Goal: Entertainment & Leisure: Consume media (video, audio)

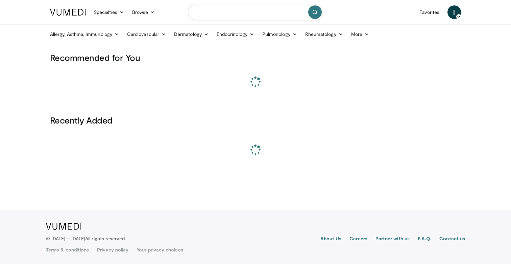
click at [252, 17] on input "Search topics, interventions" at bounding box center [255, 12] width 135 height 16
paste input "**********"
type input "**********"
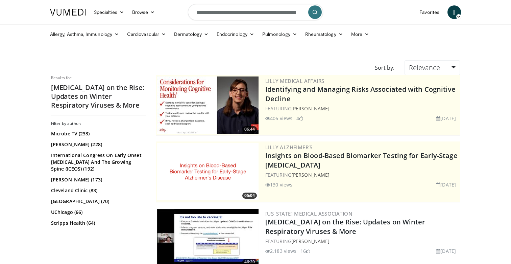
click at [195, 233] on img at bounding box center [207, 237] width 101 height 57
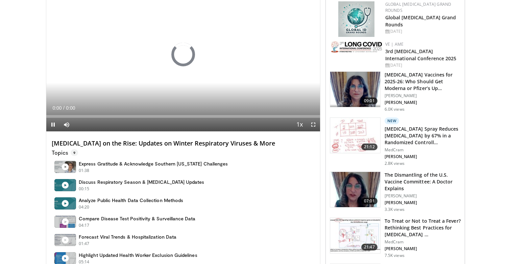
scroll to position [76, 0]
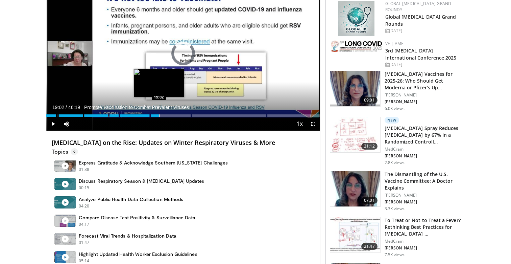
click at [159, 114] on div "Progress Bar" at bounding box center [159, 115] width 1 height 3
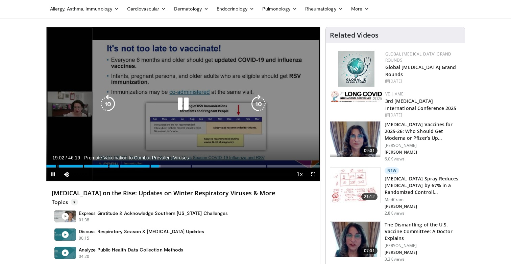
scroll to position [21, 0]
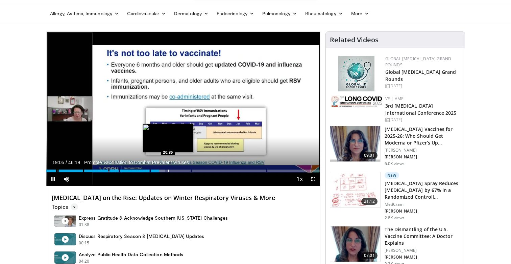
click at [168, 169] on div "Loaded : 43.47% 19:06 20:35" at bounding box center [183, 169] width 274 height 6
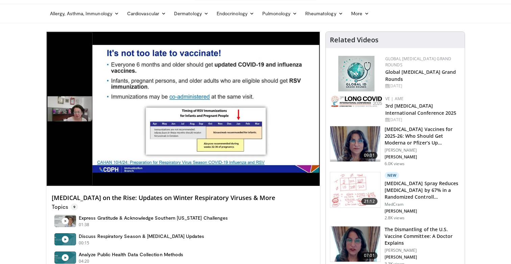
click at [173, 169] on div "10 seconds Tap to unmute" at bounding box center [183, 109] width 274 height 154
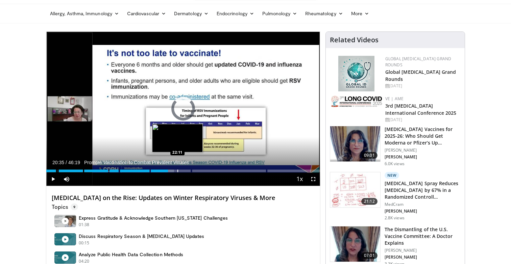
click at [178, 169] on div "Loaded : 46.70% 20:35 22:11" at bounding box center [183, 169] width 274 height 6
click at [185, 169] on div "Loaded : 0.00% 22:11 23:23" at bounding box center [183, 169] width 274 height 6
click at [191, 168] on div "Loaded : 51.01% 23:26 24:31" at bounding box center [183, 169] width 274 height 6
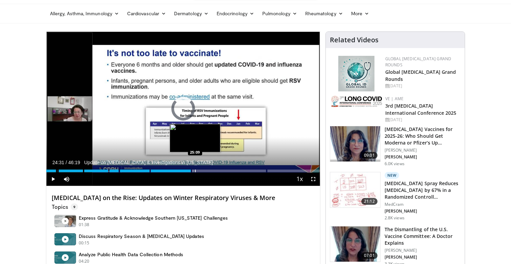
click at [195, 168] on div "Loaded : 53.89% 24:31 25:09" at bounding box center [183, 169] width 274 height 6
click at [198, 168] on div "Loaded : 54.97% 25:16 25:37" at bounding box center [183, 169] width 274 height 6
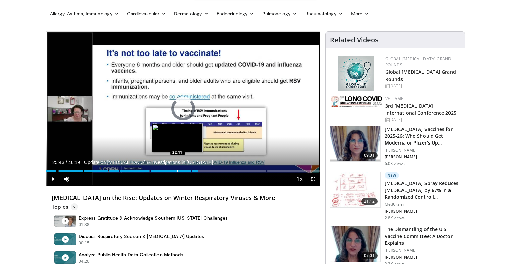
click at [177, 168] on div "Loaded : 48.14% 25:43 22:11" at bounding box center [183, 169] width 274 height 6
click at [182, 171] on div "Progress Bar" at bounding box center [182, 170] width 1 height 3
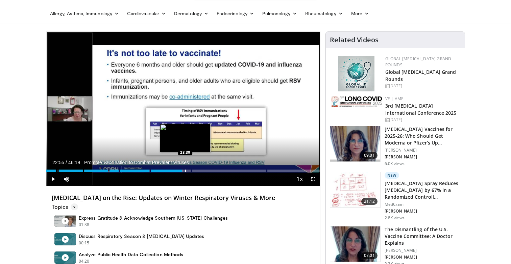
click at [185, 171] on div "Progress Bar" at bounding box center [185, 170] width 1 height 3
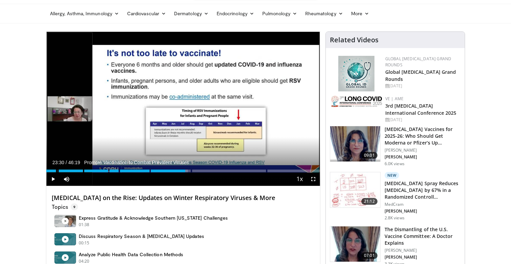
click at [148, 172] on div "Current Time 23:30 / Duration 46:19 Promote Vaccination to Combat Prevalent Vir…" at bounding box center [183, 179] width 274 height 14
click at [124, 173] on div "Current Time 23:30 / Duration 46:19 Promote Vaccination to Combat Prevalent Vir…" at bounding box center [183, 179] width 274 height 14
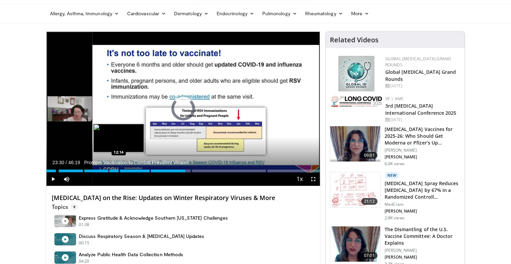
click at [118, 172] on div "23:30" at bounding box center [115, 170] width 139 height 3
click at [114, 171] on div "Progress Bar" at bounding box center [114, 170] width 1 height 3
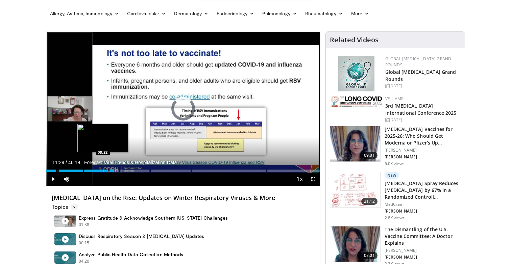
click at [101, 171] on div "11:29" at bounding box center [80, 170] width 68 height 3
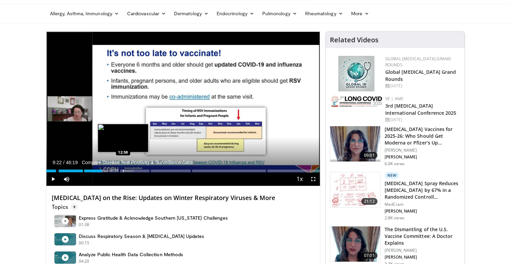
click at [123, 171] on div "Progress Bar" at bounding box center [123, 170] width 1 height 3
click at [129, 170] on div "Progress Bar" at bounding box center [129, 170] width 1 height 3
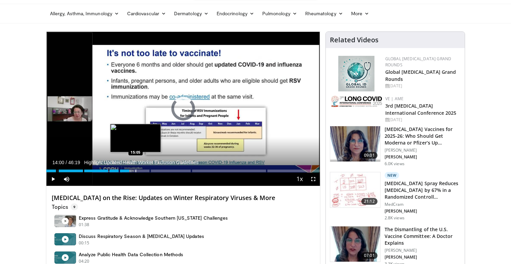
click at [136, 170] on div "Progress Bar" at bounding box center [136, 170] width 1 height 3
click at [149, 167] on div "Loaded : 33.05% 15:09 17:23" at bounding box center [183, 169] width 274 height 6
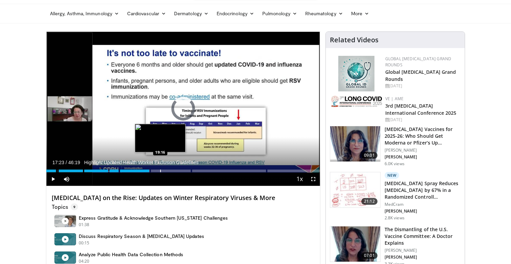
click at [160, 168] on div "Loaded : 38.06% 17:23 19:16" at bounding box center [183, 169] width 274 height 6
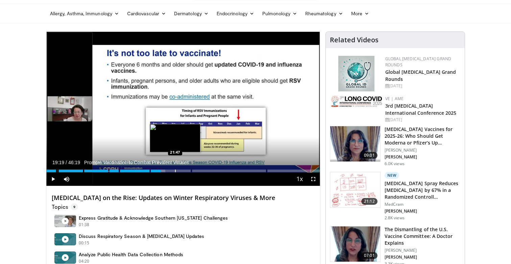
click at [175, 167] on div "Loaded : 43.50% 19:19 21:47" at bounding box center [183, 169] width 274 height 6
click at [182, 167] on div "Loaded : 0.00% 21:47 22:55" at bounding box center [183, 169] width 274 height 6
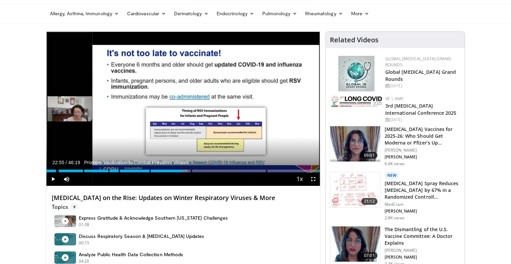
click at [189, 167] on div "Loaded : 51.73% 22:55 23:50" at bounding box center [183, 169] width 274 height 6
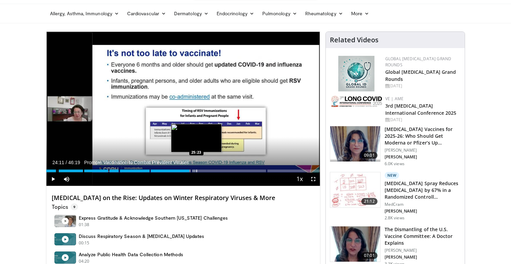
click at [196, 167] on div "Loaded : 54.61% 24:11 25:23" at bounding box center [183, 169] width 274 height 6
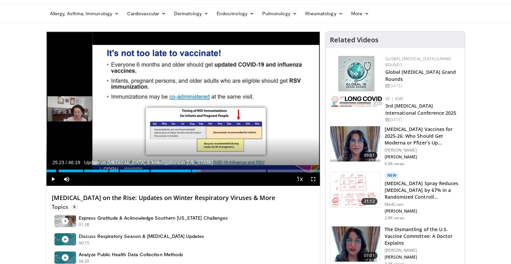
click at [185, 172] on div "Current Time 25:23 / Duration 46:19 Update on Avian Flu & Investigations in Cal…" at bounding box center [183, 179] width 274 height 14
click at [187, 172] on div "Current Time 25:23 / Duration 46:19 Update on Avian Flu & Investigations in Cal…" at bounding box center [183, 179] width 274 height 14
click at [188, 172] on div "Current Time 25:23 / Duration 46:19 Update on Avian Flu & Investigations in Cal…" at bounding box center [183, 179] width 274 height 14
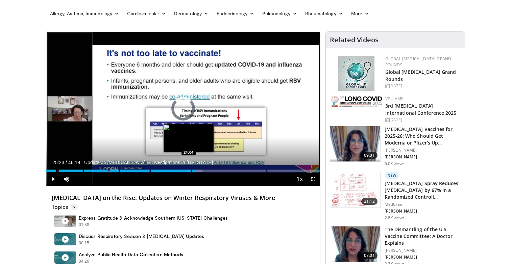
click at [188, 171] on div "25:23" at bounding box center [121, 170] width 150 height 3
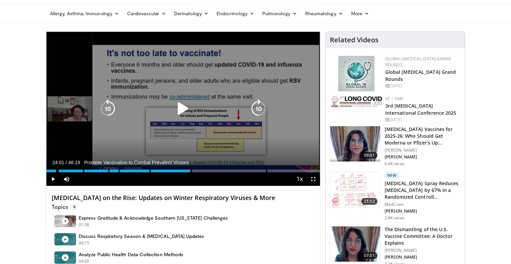
click at [208, 144] on div "10 seconds Tap to unmute" at bounding box center [183, 109] width 274 height 154
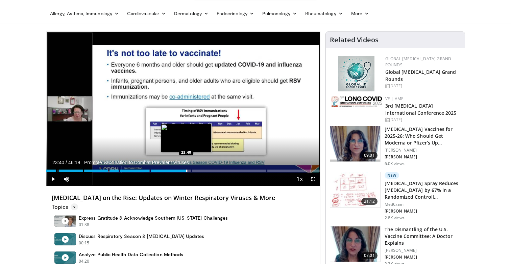
click at [186, 171] on div "Progress Bar" at bounding box center [186, 170] width 1 height 3
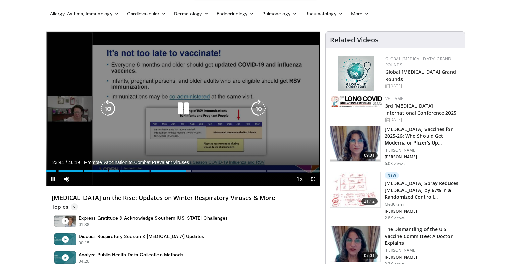
click at [191, 151] on div "10 seconds Tap to unmute" at bounding box center [183, 109] width 274 height 154
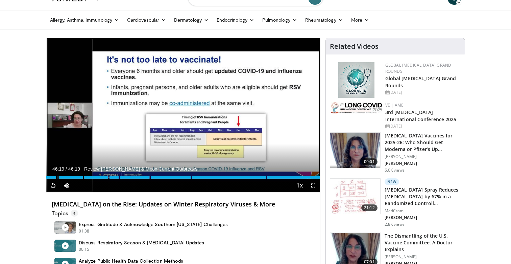
scroll to position [0, 0]
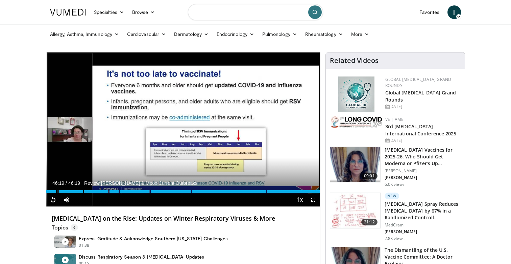
click at [263, 15] on input "Search topics, interventions" at bounding box center [255, 12] width 135 height 16
paste input "**********"
type input "**********"
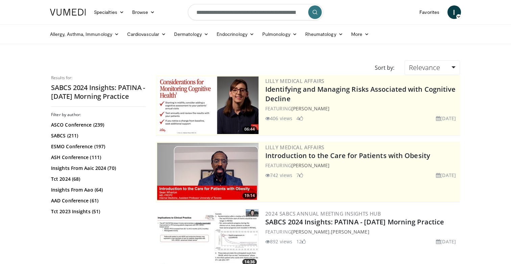
click at [192, 229] on img at bounding box center [207, 237] width 101 height 57
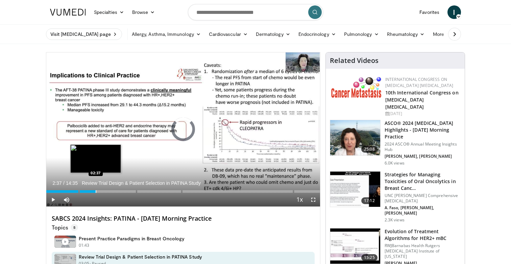
click at [96, 192] on div "Progress Bar" at bounding box center [96, 191] width 1 height 3
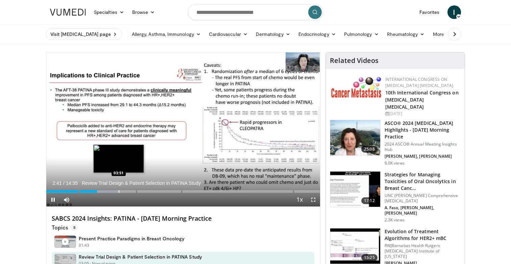
click at [118, 188] on div "Loaded : 26.05% 02:41 03:51" at bounding box center [183, 189] width 274 height 6
click at [124, 191] on div "Progress Bar" at bounding box center [124, 191] width 1 height 3
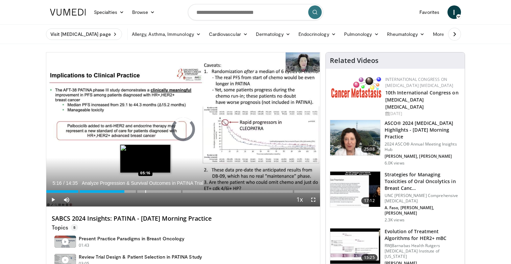
click at [145, 191] on div "Progress Bar" at bounding box center [145, 191] width 1 height 3
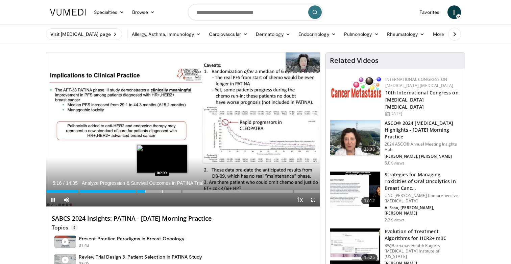
click at [162, 191] on div "Progress Bar" at bounding box center [162, 191] width 1 height 3
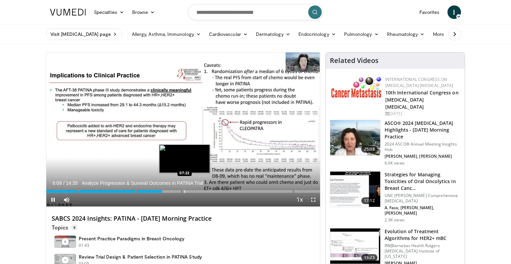
click at [185, 191] on div "Loaded : 43.40% 06:09" at bounding box center [183, 191] width 274 height 3
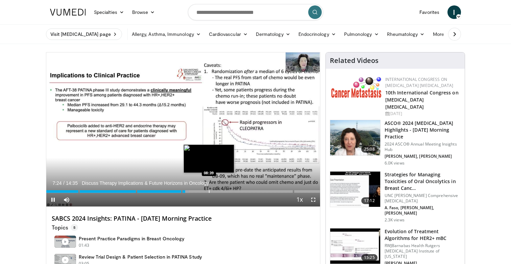
click at [209, 191] on div "Progress Bar" at bounding box center [209, 191] width 1 height 3
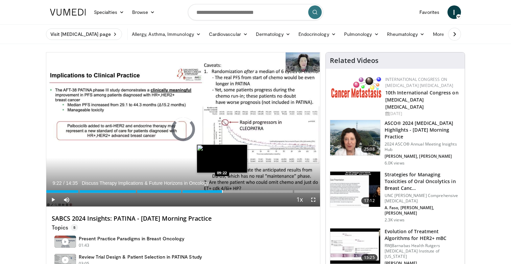
click at [222, 190] on div "Progress Bar" at bounding box center [222, 191] width 1 height 3
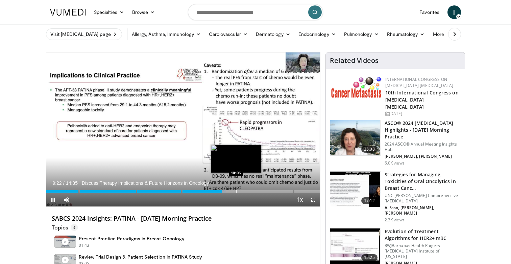
click at [236, 188] on div "Loaded : 65.70% 09:22 10:06" at bounding box center [183, 189] width 274 height 6
click at [246, 191] on div "Progress Bar" at bounding box center [246, 191] width 1 height 3
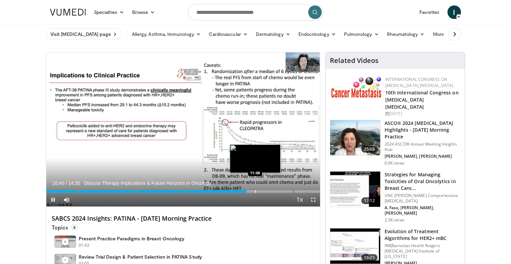
click at [255, 189] on div "Loaded : 74.24% 10:40 11:08" at bounding box center [183, 189] width 274 height 6
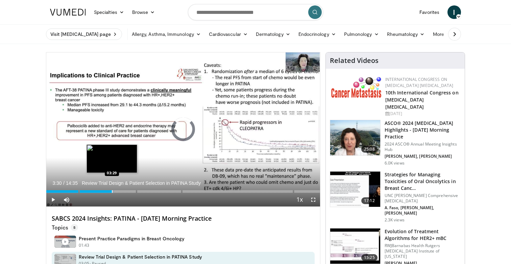
click at [112, 192] on div "Progress Bar" at bounding box center [112, 191] width 1 height 3
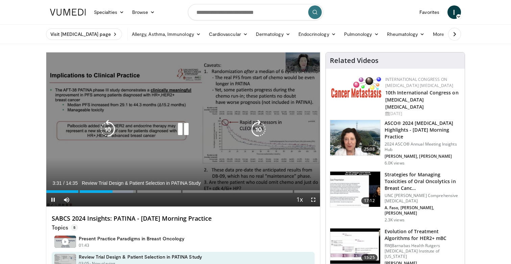
click at [120, 151] on div "10 seconds Tap to unmute" at bounding box center [183, 129] width 274 height 154
click at [121, 146] on div "10 seconds Tap to unmute" at bounding box center [183, 129] width 274 height 154
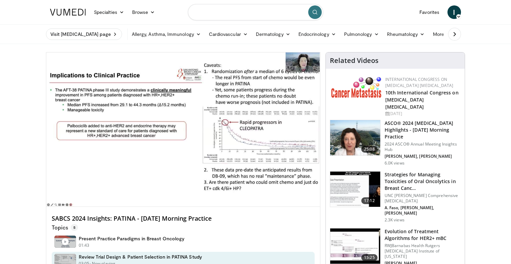
click at [244, 9] on input "Search topics, interventions" at bounding box center [255, 12] width 135 height 16
paste input "**********"
type input "**********"
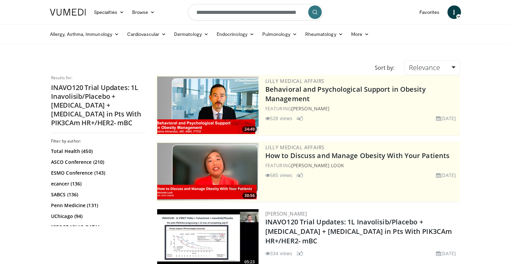
click at [190, 235] on img at bounding box center [207, 237] width 101 height 57
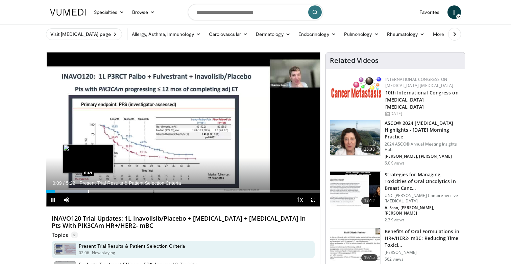
click at [89, 190] on div "Progress Bar" at bounding box center [88, 191] width 1 height 3
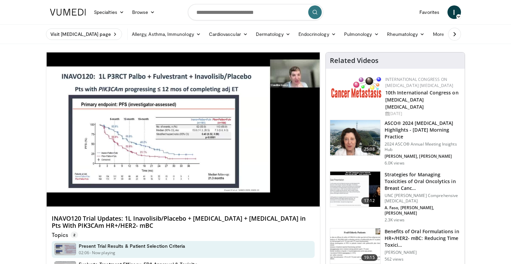
click at [102, 190] on div "10 seconds Tap to unmute" at bounding box center [183, 129] width 274 height 154
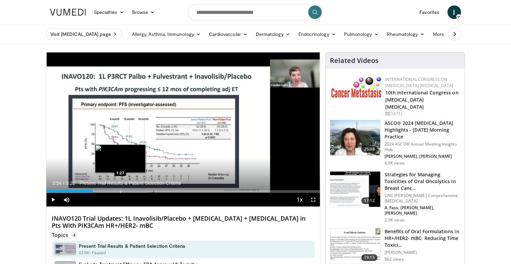
click at [120, 188] on div "Loaded : 36.97% 0:54 1:27" at bounding box center [183, 189] width 274 height 6
click at [133, 188] on div "Loaded : 40.05% 1:27 1:40" at bounding box center [183, 189] width 274 height 6
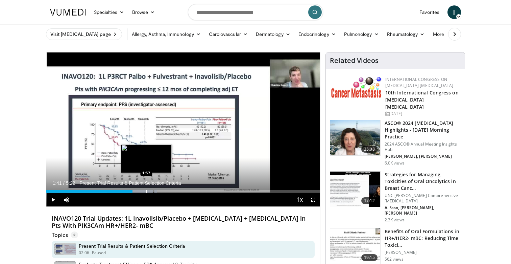
click at [149, 188] on div "Loaded : 40.37% 1:41 1:57" at bounding box center [183, 189] width 274 height 6
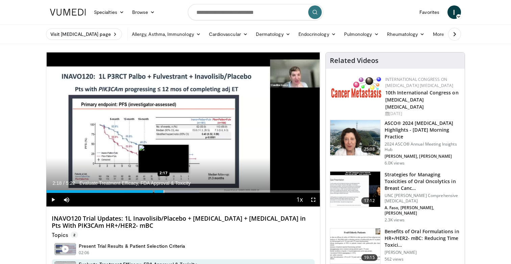
click at [164, 188] on div "Loaded : 55.90% 2:18 2:17" at bounding box center [183, 189] width 274 height 6
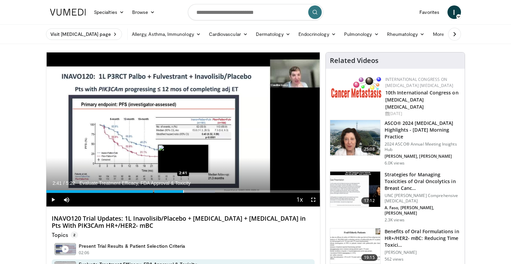
click at [184, 189] on div "Loaded : 61.61% 2:41 2:41" at bounding box center [183, 189] width 274 height 6
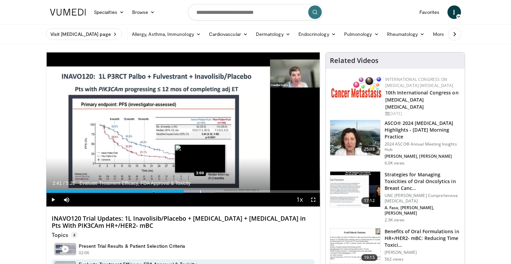
click at [200, 187] on div "Loaded : 61.61% 2:41 3:00" at bounding box center [183, 189] width 274 height 6
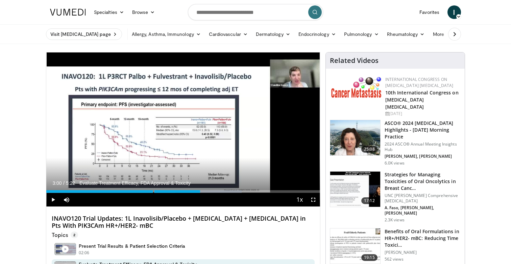
click at [215, 186] on p "Evaluate Treatment Efficacy, FDA Approval & Toxicity" at bounding box center [187, 183] width 216 height 6
click at [237, 184] on p "Evaluate Treatment Efficacy, FDA Approval & Toxicity" at bounding box center [187, 183] width 216 height 6
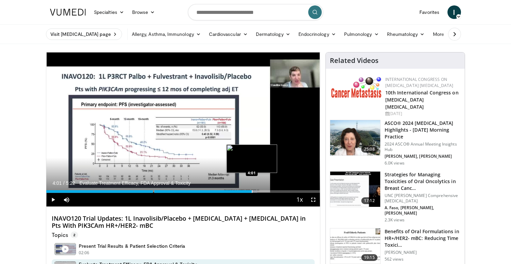
click at [252, 190] on div "Progress Bar" at bounding box center [252, 191] width 1 height 3
click at [268, 190] on div "Loaded : 83.85% 4:20 4:20" at bounding box center [183, 189] width 274 height 6
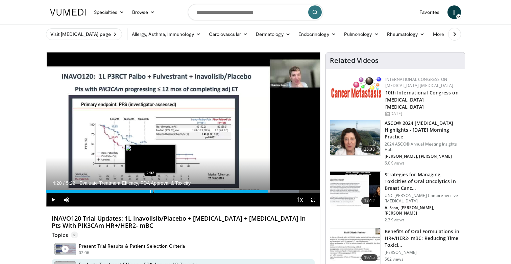
click at [150, 192] on div "Loaded : 92.42% 4:20" at bounding box center [183, 191] width 274 height 3
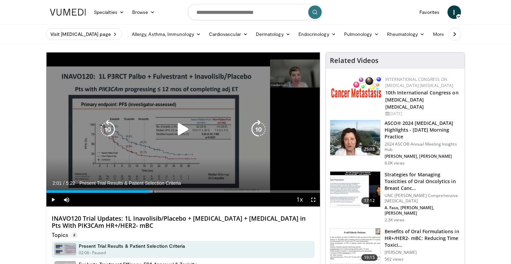
click at [184, 137] on icon "Video Player" at bounding box center [183, 129] width 19 height 19
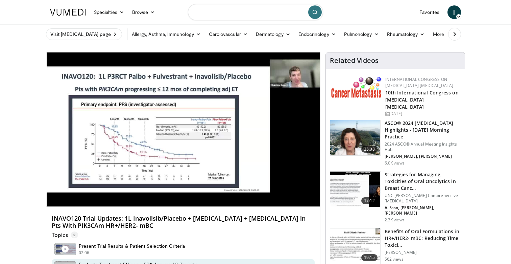
click at [266, 13] on input "Search topics, interventions" at bounding box center [255, 12] width 135 height 16
paste input "**********"
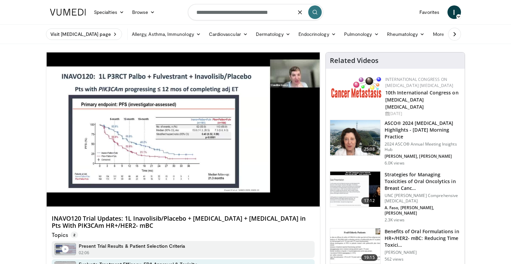
type input "**********"
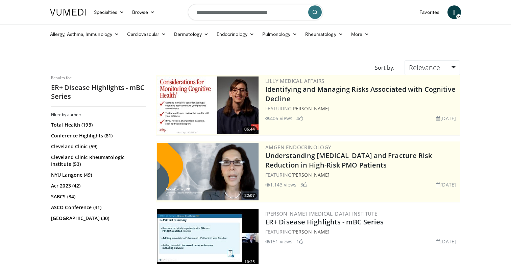
click at [189, 239] on img at bounding box center [207, 237] width 101 height 57
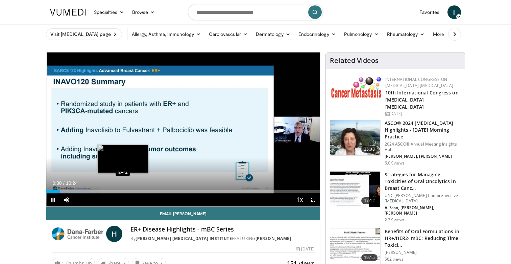
click at [122, 189] on div "Loaded : 15.99% 00:30 02:54" at bounding box center [183, 189] width 274 height 6
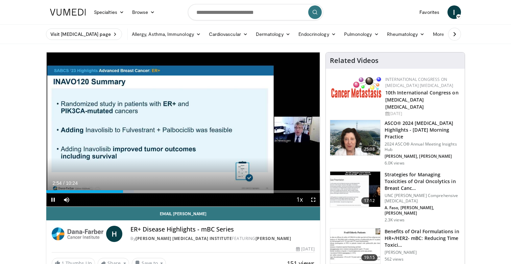
click at [131, 195] on div "Current Time 2:54 / Duration 10:24 Pause Skip Backward Skip Forward Mute Loaded…" at bounding box center [183, 200] width 274 height 14
click at [147, 192] on div "Progress Bar" at bounding box center [146, 191] width 1 height 3
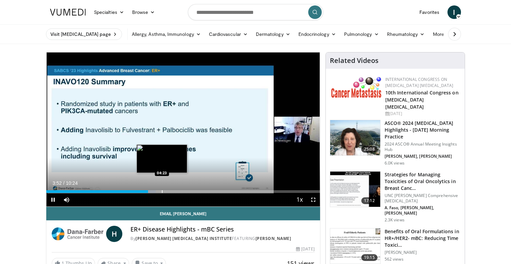
click at [162, 192] on div "Progress Bar" at bounding box center [162, 191] width 1 height 3
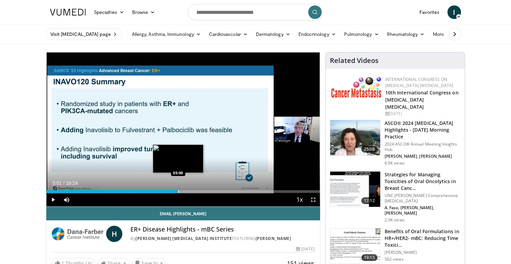
click at [178, 190] on div "Progress Bar" at bounding box center [178, 191] width 1 height 3
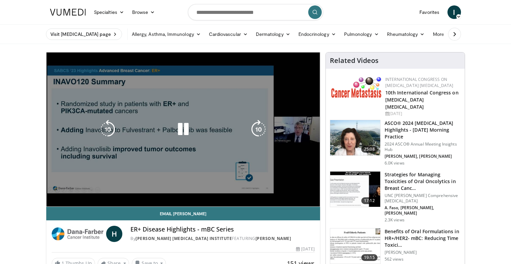
click at [200, 189] on video-js "**********" at bounding box center [183, 129] width 274 height 154
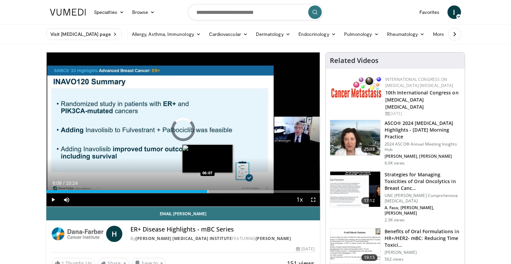
click at [208, 191] on div "Progress Bar" at bounding box center [208, 191] width 1 height 3
click at [216, 191] on div "Loaded : 0.00% 06:08 06:25" at bounding box center [183, 191] width 274 height 3
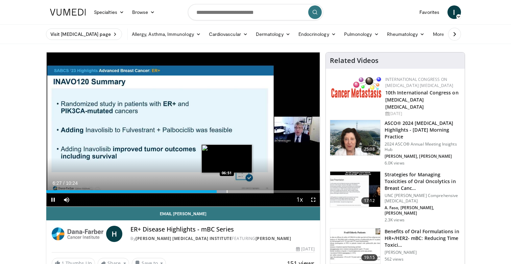
click at [227, 190] on div "Progress Bar" at bounding box center [227, 191] width 1 height 3
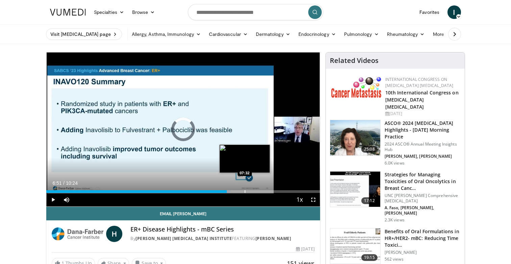
click at [245, 190] on div "Progress Bar" at bounding box center [245, 191] width 1 height 3
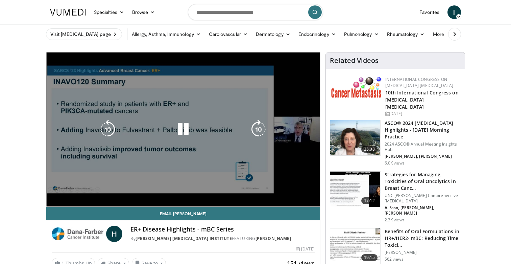
click at [177, 190] on video-js "**********" at bounding box center [183, 129] width 274 height 154
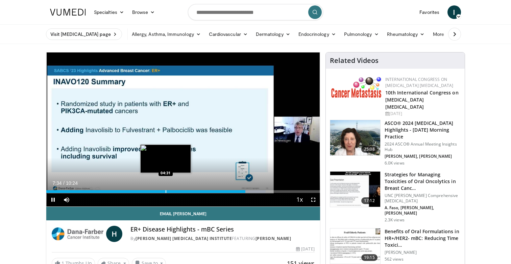
click at [165, 186] on div "Loaded : 80.13% 07:34 04:31" at bounding box center [183, 189] width 274 height 6
